Goal: Contribute content: Add original content to the website for others to see

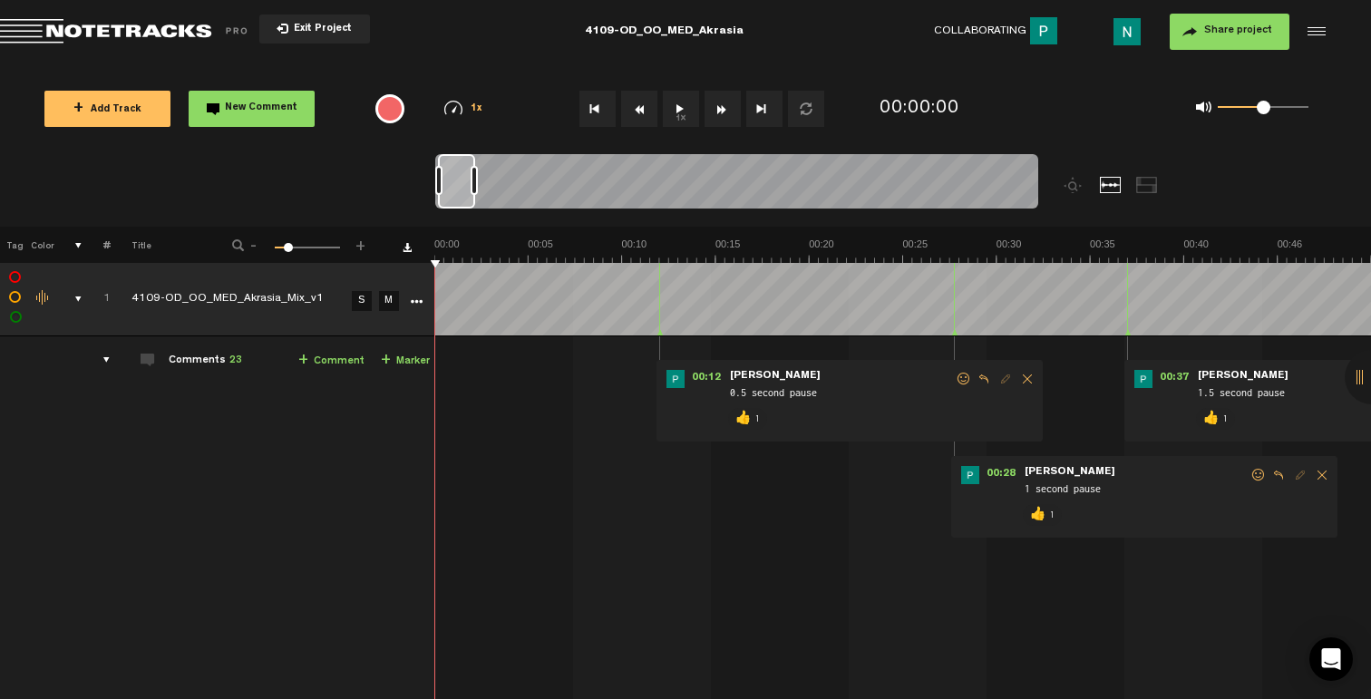
click at [70, 297] on div "comments, stamps & drawings" at bounding box center [71, 299] width 28 height 18
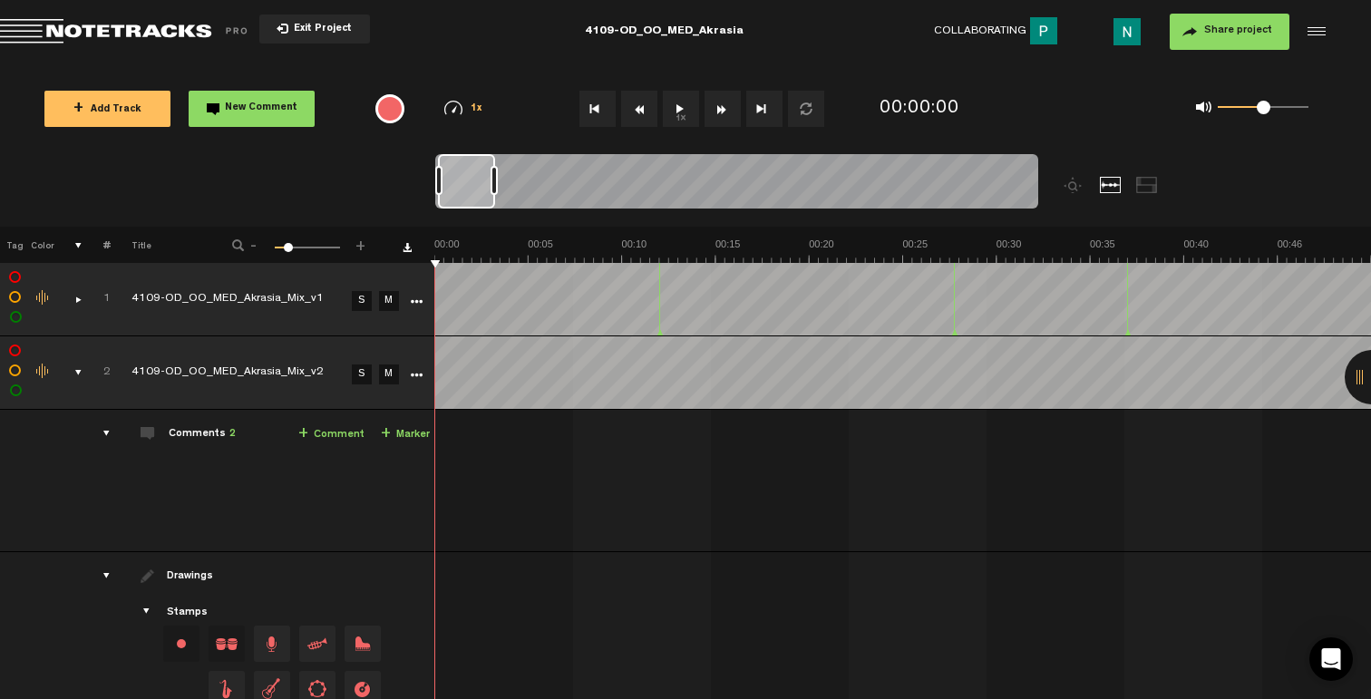
drag, startPoint x: 475, startPoint y: 177, endPoint x: 495, endPoint y: 179, distance: 20.0
click at [495, 179] on div at bounding box center [494, 180] width 7 height 29
drag, startPoint x: 494, startPoint y: 176, endPoint x: 585, endPoint y: 169, distance: 91.0
click at [585, 169] on div at bounding box center [584, 180] width 7 height 29
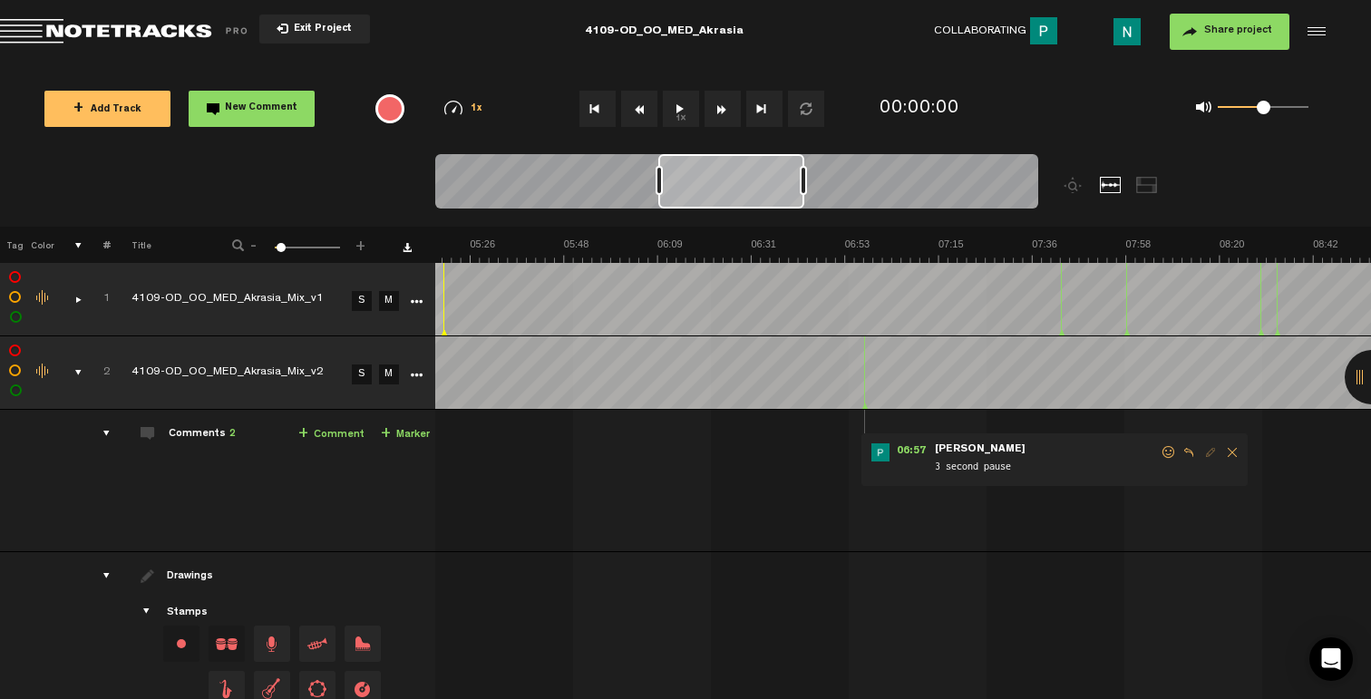
scroll to position [0, 1369]
drag, startPoint x: 520, startPoint y: 191, endPoint x: 740, endPoint y: 183, distance: 220.5
click at [740, 183] on div at bounding box center [731, 181] width 146 height 54
click at [1158, 450] on form "3 second pause" at bounding box center [1046, 460] width 227 height 34
click at [1166, 452] on span at bounding box center [1169, 452] width 18 height 13
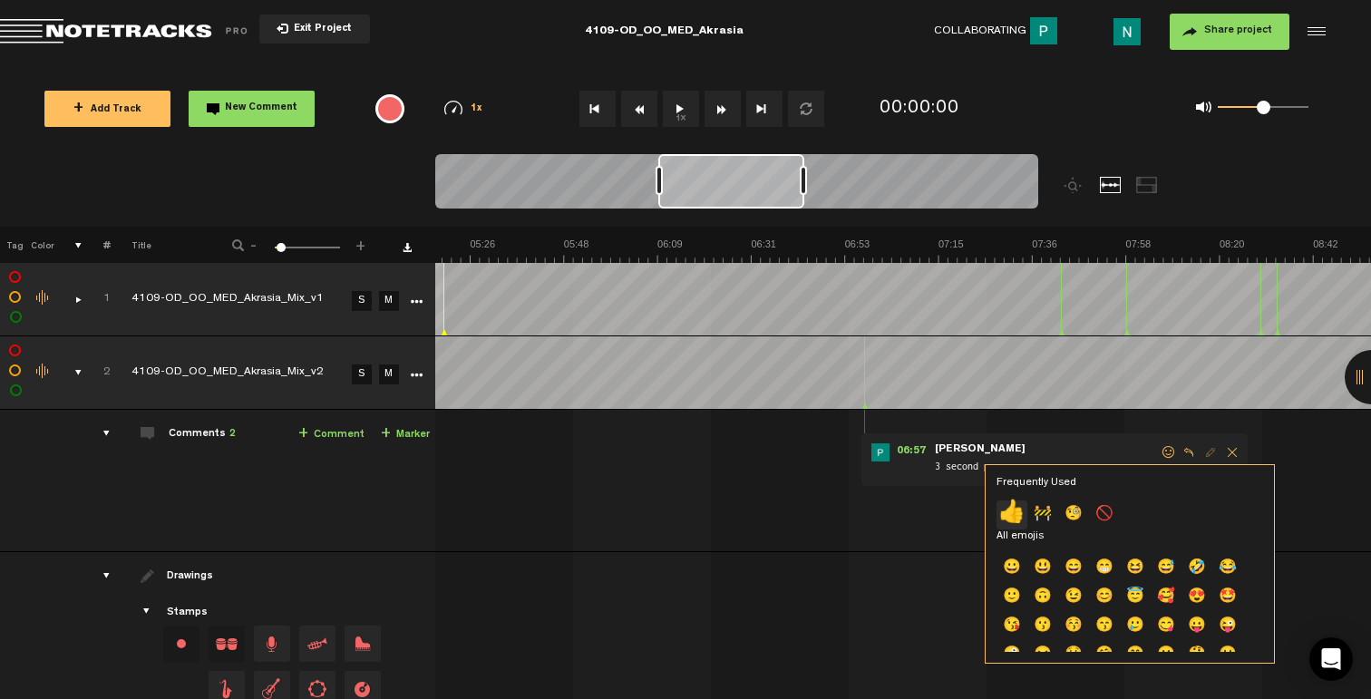
click at [1010, 516] on p "👍" at bounding box center [1012, 515] width 31 height 29
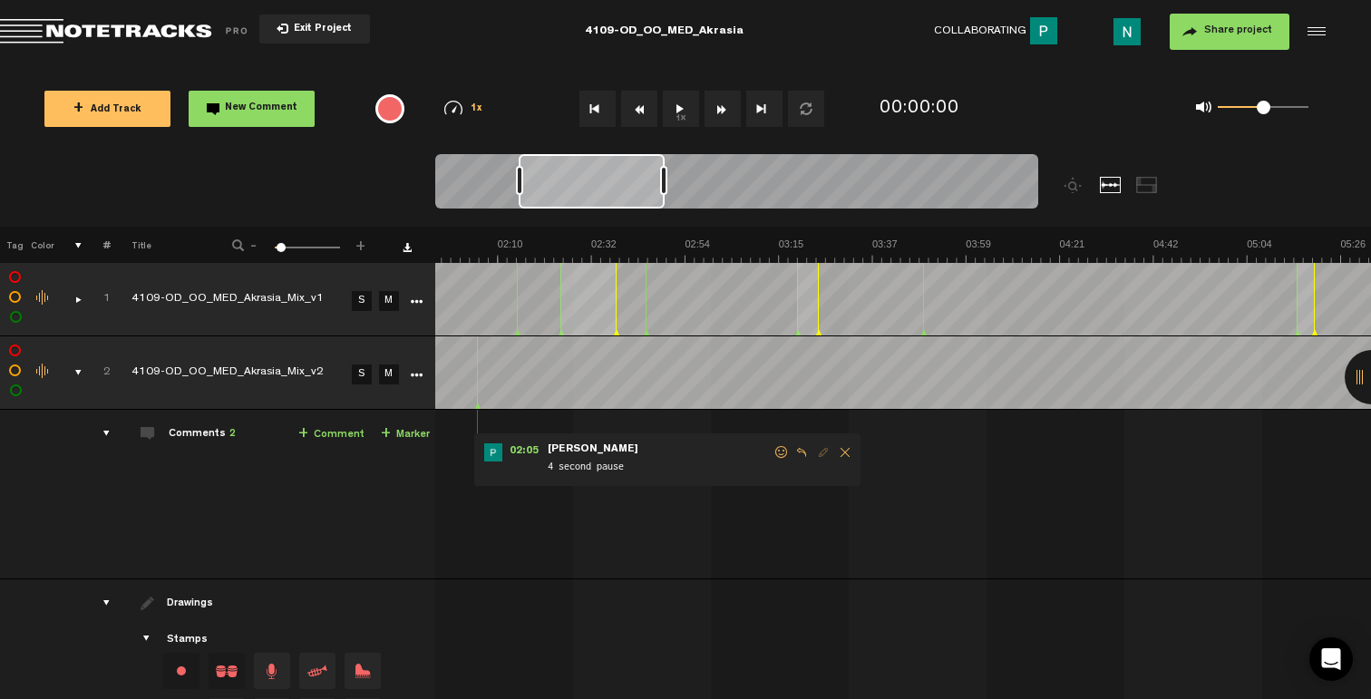
scroll to position [0, 281]
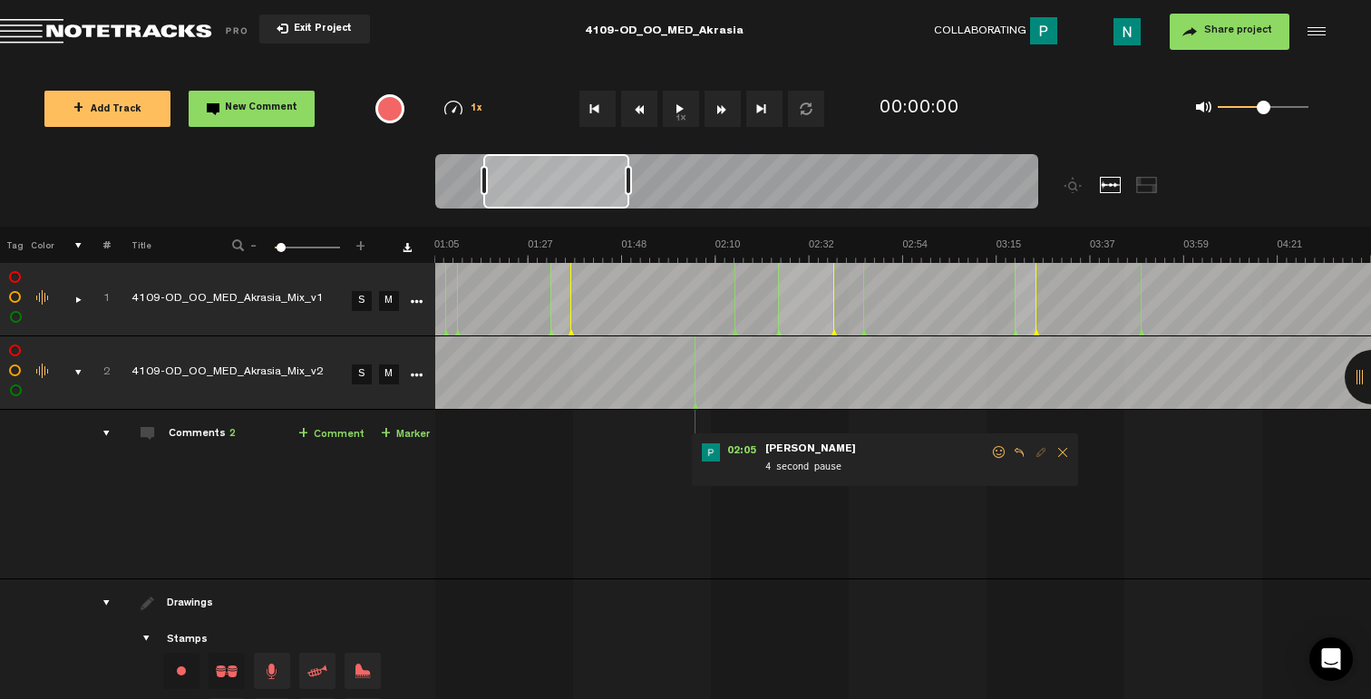
click at [996, 450] on span at bounding box center [999, 452] width 18 height 13
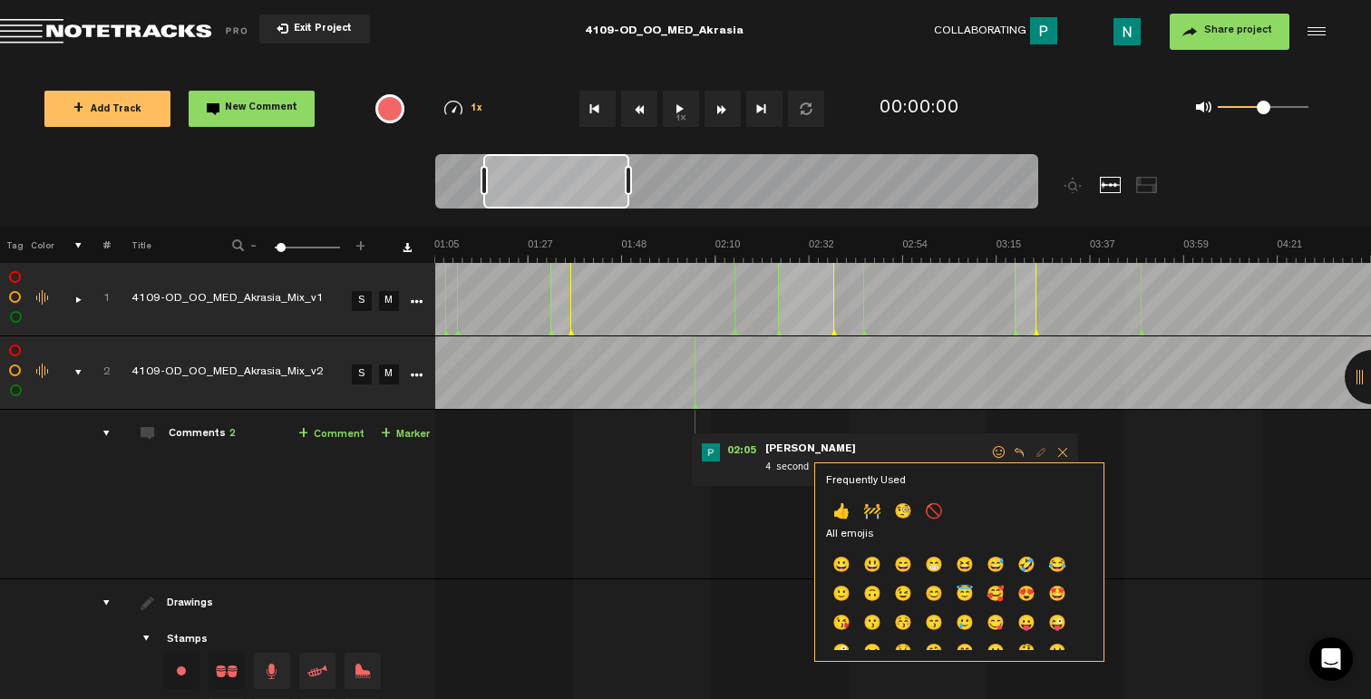
click at [996, 450] on span at bounding box center [999, 452] width 18 height 13
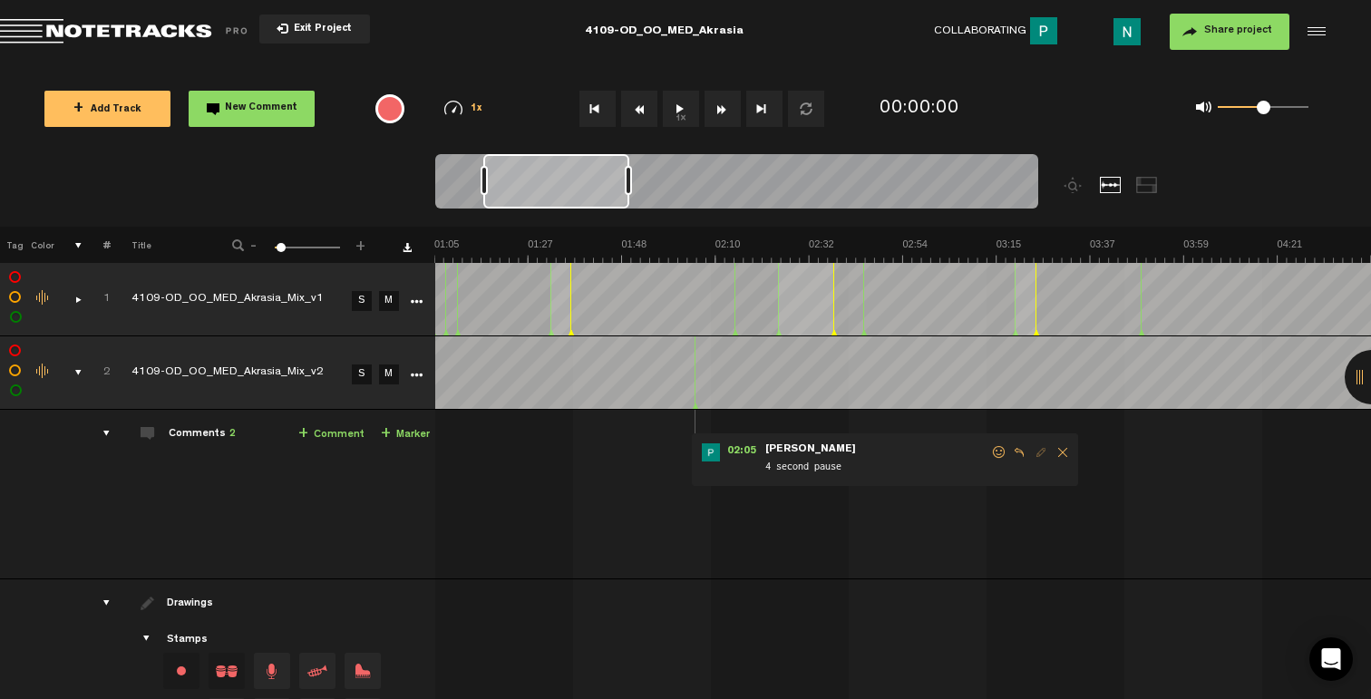
click at [992, 450] on span at bounding box center [999, 452] width 18 height 13
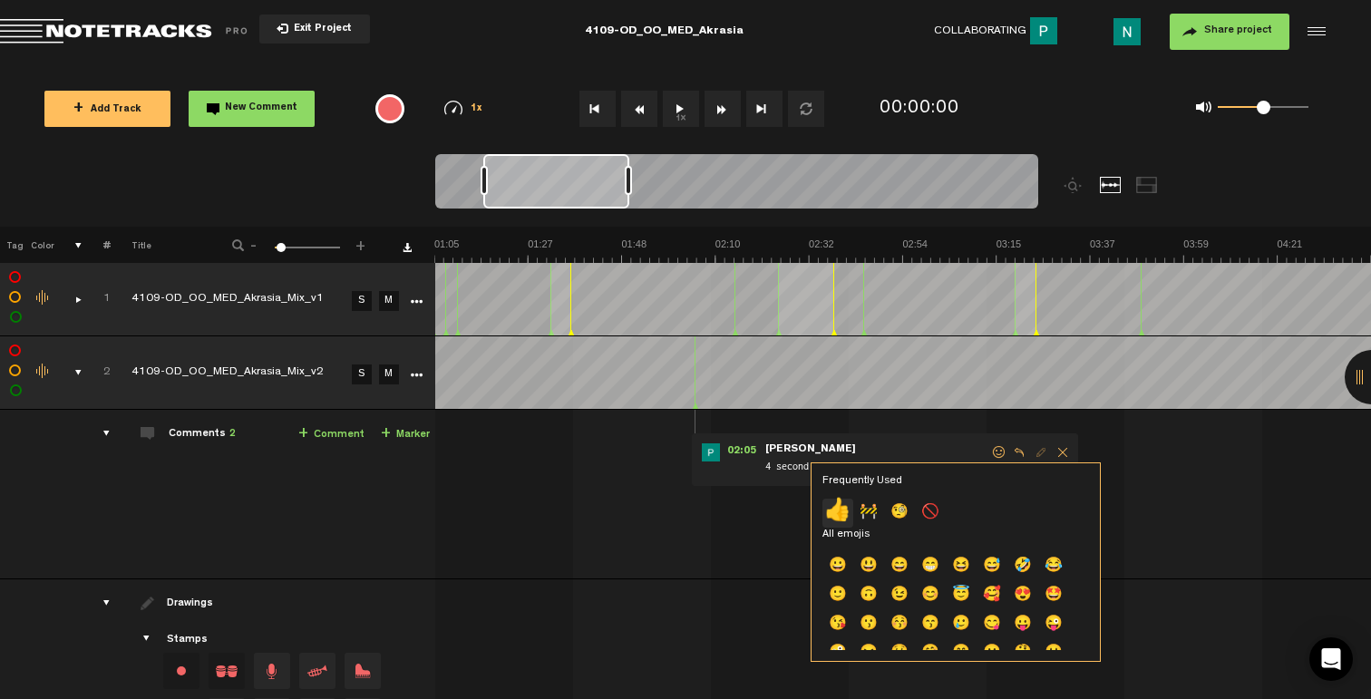
click at [840, 510] on p "👍" at bounding box center [837, 513] width 31 height 29
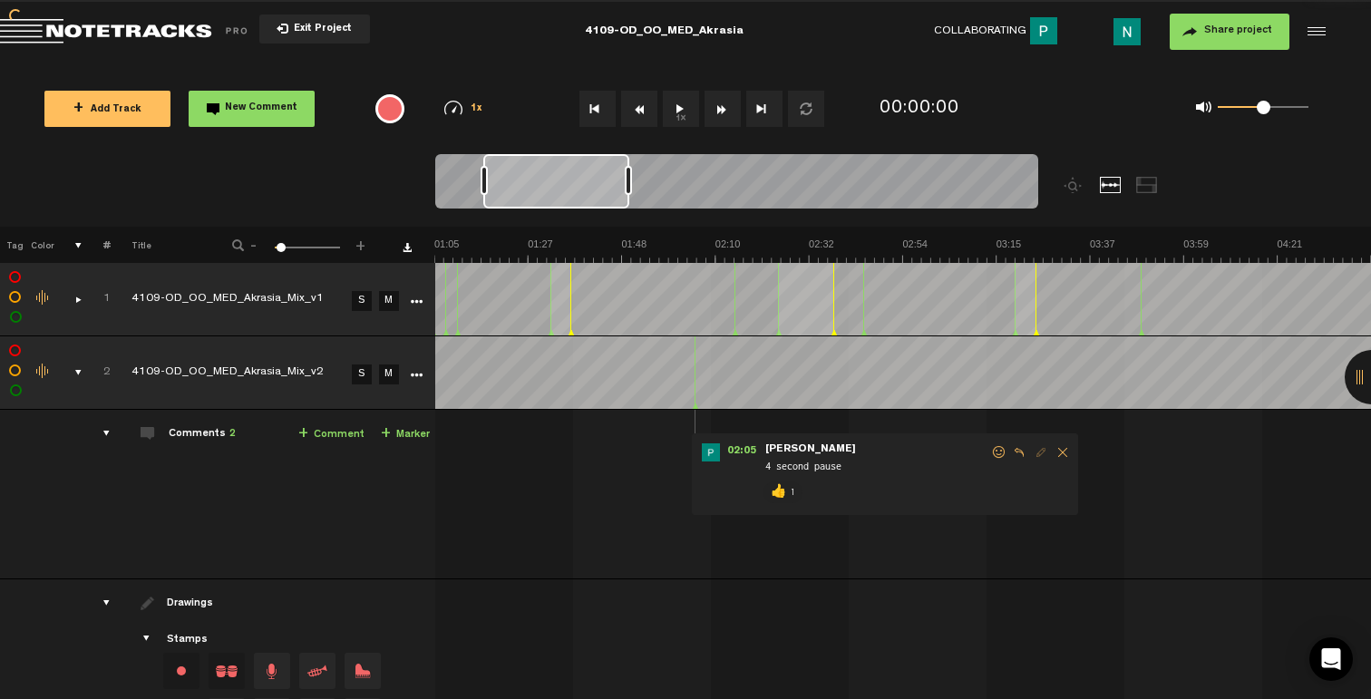
click at [75, 374] on div "comments, stamps & drawings" at bounding box center [71, 373] width 28 height 18
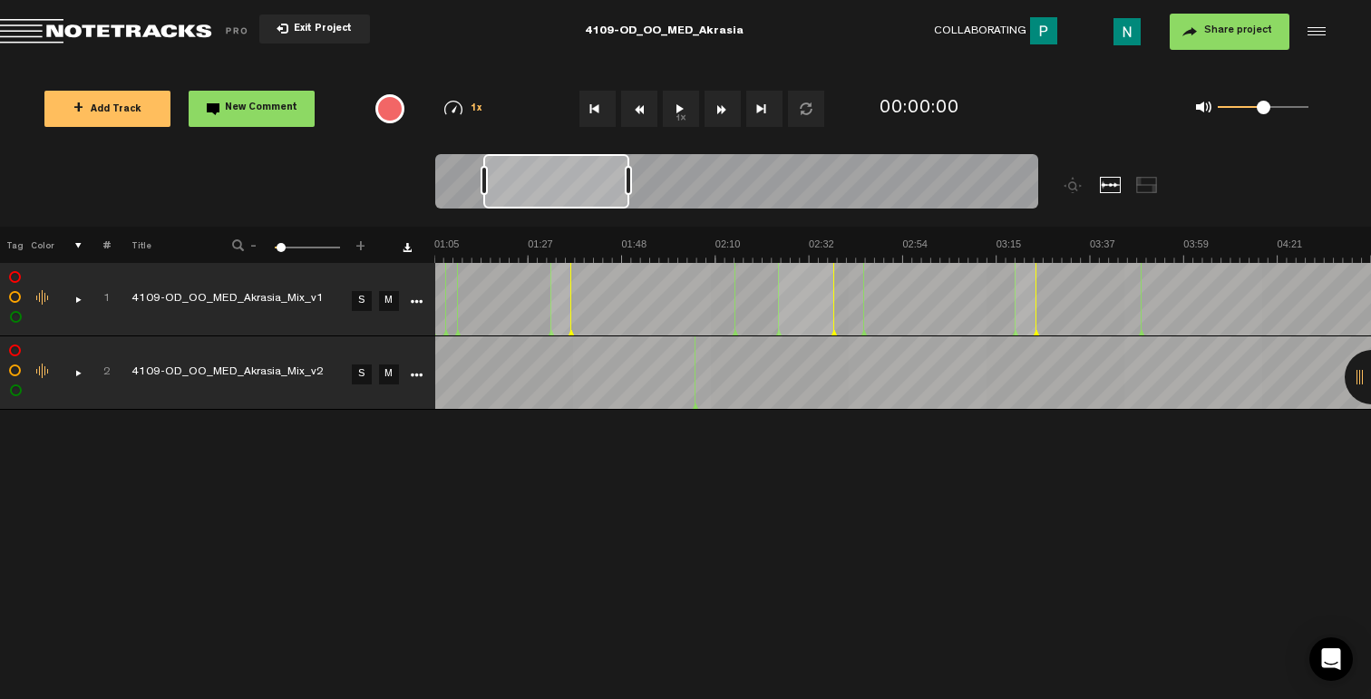
click at [69, 98] on button "+ Add Track" at bounding box center [107, 109] width 126 height 36
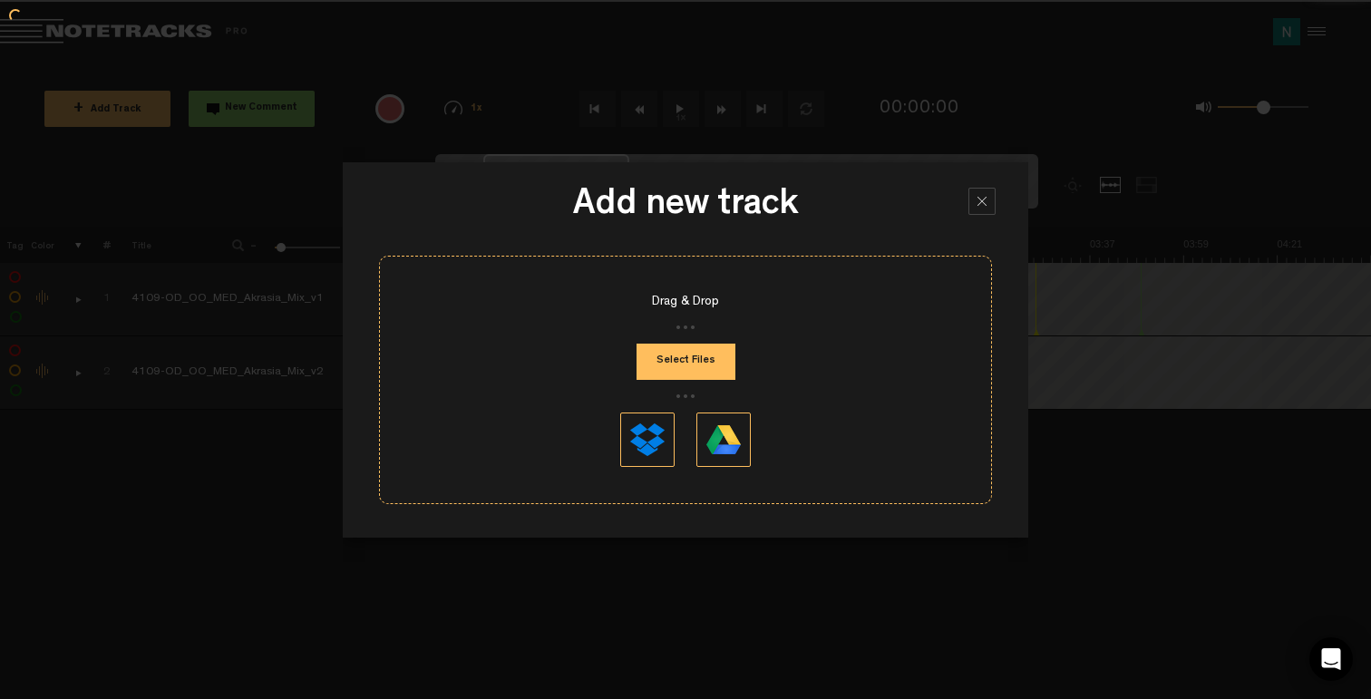
click at [715, 353] on button "Select Files" at bounding box center [686, 362] width 99 height 36
